Goal: Navigation & Orientation: Go to known website

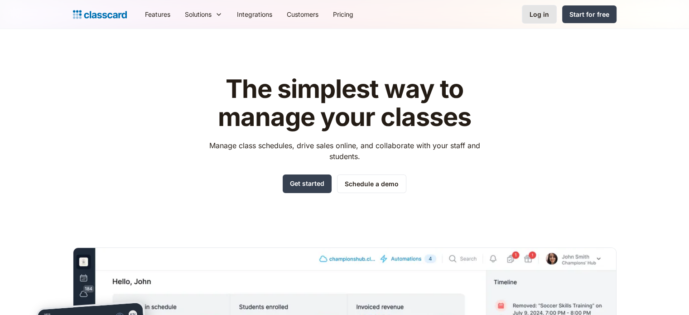
click at [545, 11] on div "Log in" at bounding box center [538, 15] width 19 height 10
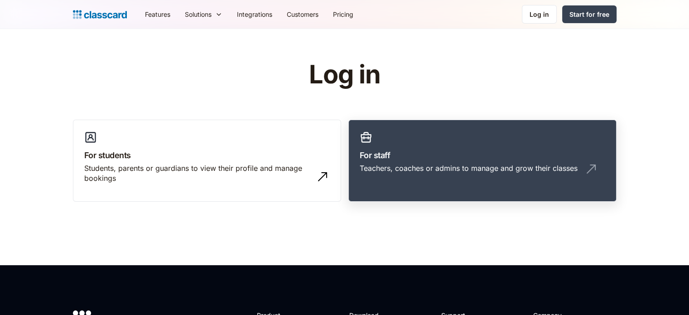
click at [469, 146] on link "For staff Teachers, coaches or admins to manage and grow their classes" at bounding box center [482, 161] width 268 height 82
